Goal: Obtain resource: Obtain resource

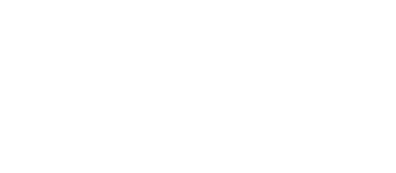
select select "es"
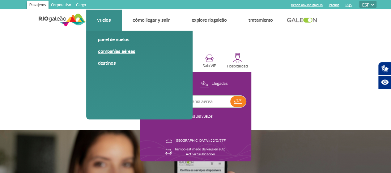
click at [130, 52] on link "Compañías aéreas" at bounding box center [139, 51] width 83 height 7
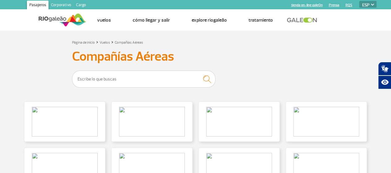
click at [61, 3] on link "Corporativo" at bounding box center [61, 6] width 25 height 10
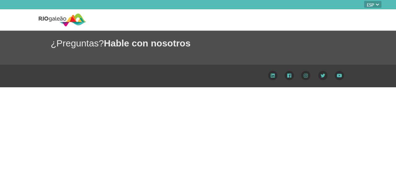
select select "es"
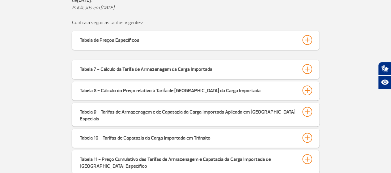
scroll to position [190, 0]
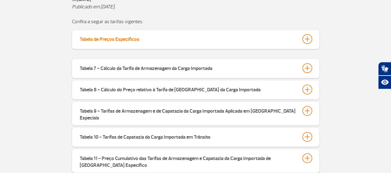
click at [108, 40] on div "Tabela de Preços Específicos" at bounding box center [110, 38] width 60 height 9
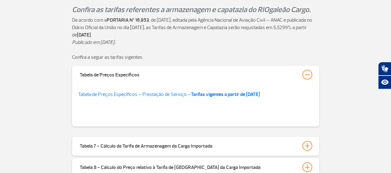
scroll to position [154, 0]
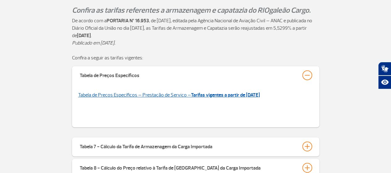
click at [227, 97] on strong "Tarifas vigentes a partir de 02/01/2025" at bounding box center [225, 95] width 69 height 6
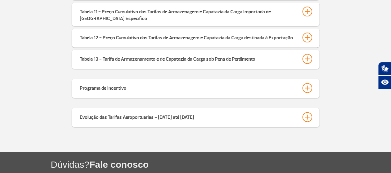
scroll to position [379, 0]
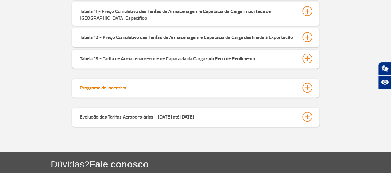
click at [105, 83] on div "Programa de Incentivo" at bounding box center [103, 87] width 47 height 9
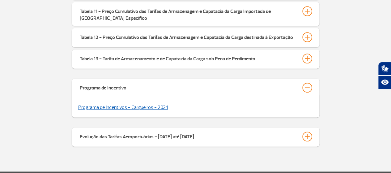
click at [143, 104] on link "Programa de Incentivos - Cargueiros - 2024" at bounding box center [123, 107] width 90 height 6
click at [146, 104] on link "Programa de Incentivos - Cargueiros - 2024" at bounding box center [123, 107] width 90 height 6
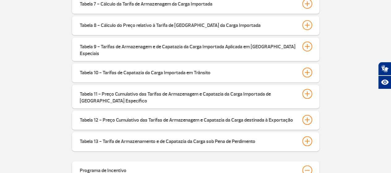
scroll to position [295, 0]
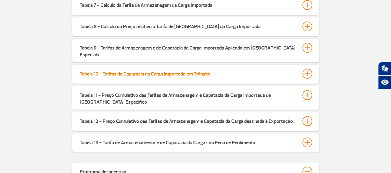
click at [175, 69] on div "Tabela 10 - Tarifas de Capatazia da Carga Importada em Trânsito" at bounding box center [145, 73] width 131 height 9
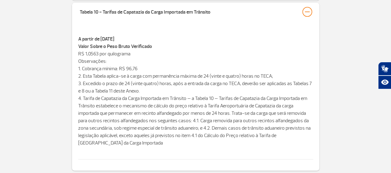
scroll to position [357, 0]
